Goal: Task Accomplishment & Management: Use online tool/utility

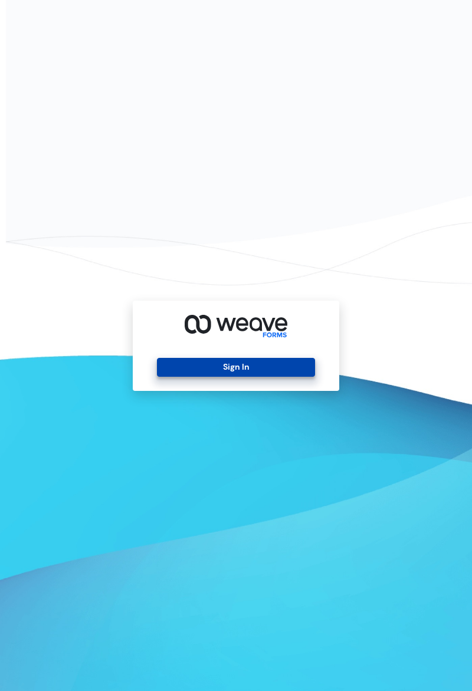
click at [263, 377] on button "Sign In" at bounding box center [235, 367] width 157 height 19
